Goal: Book appointment/travel/reservation

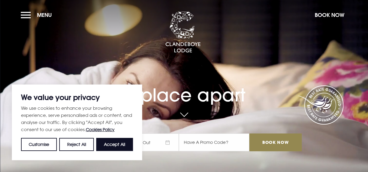
click at [117, 145] on button "Accept All" at bounding box center [114, 144] width 37 height 13
checkbox input "true"
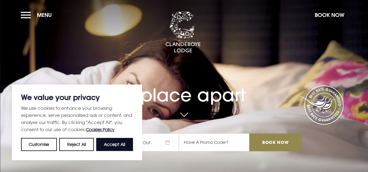
checkbox input "true"
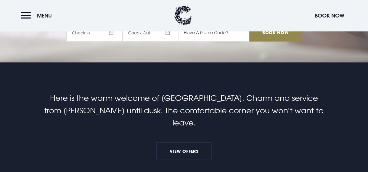
scroll to position [118, 0]
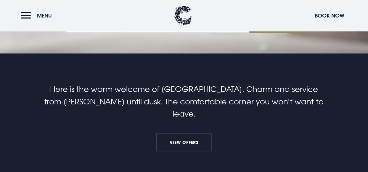
click at [188, 133] on link "View Offers" at bounding box center [184, 142] width 56 height 18
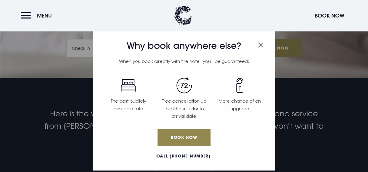
scroll to position [59, 0]
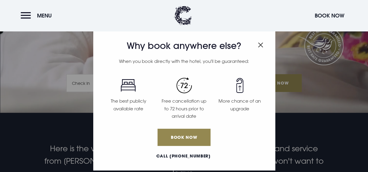
click at [260, 45] on img "Close modal" at bounding box center [260, 44] width 5 height 5
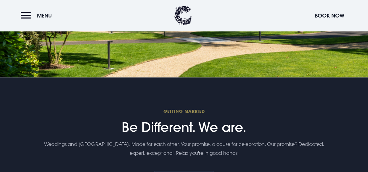
scroll to position [1391, 0]
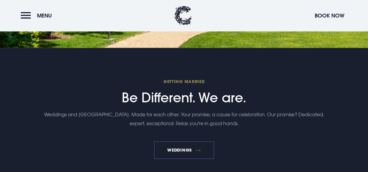
click at [195, 141] on link "Weddings" at bounding box center [184, 150] width 60 height 18
